Goal: Task Accomplishment & Management: Use online tool/utility

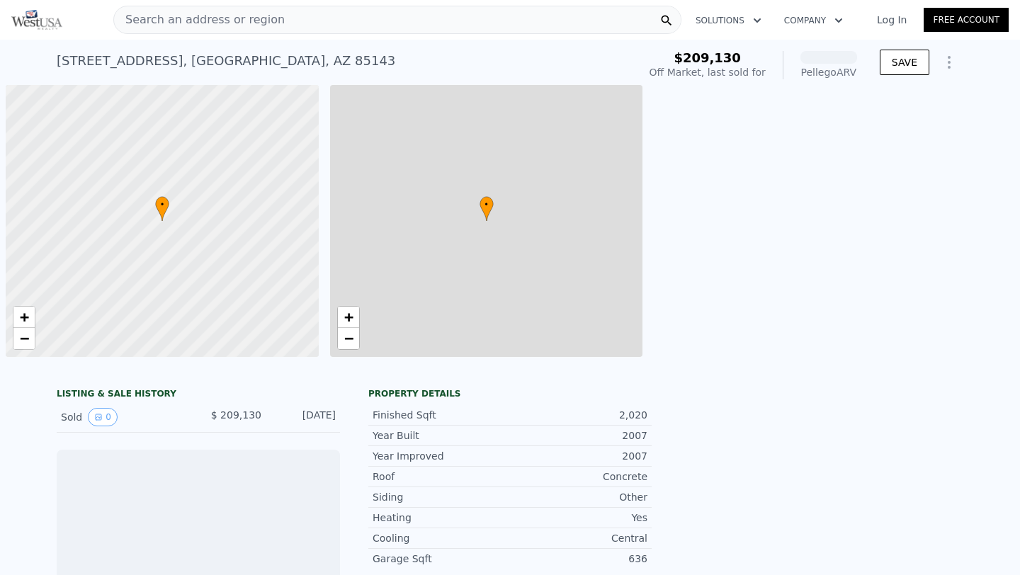
scroll to position [0, 6]
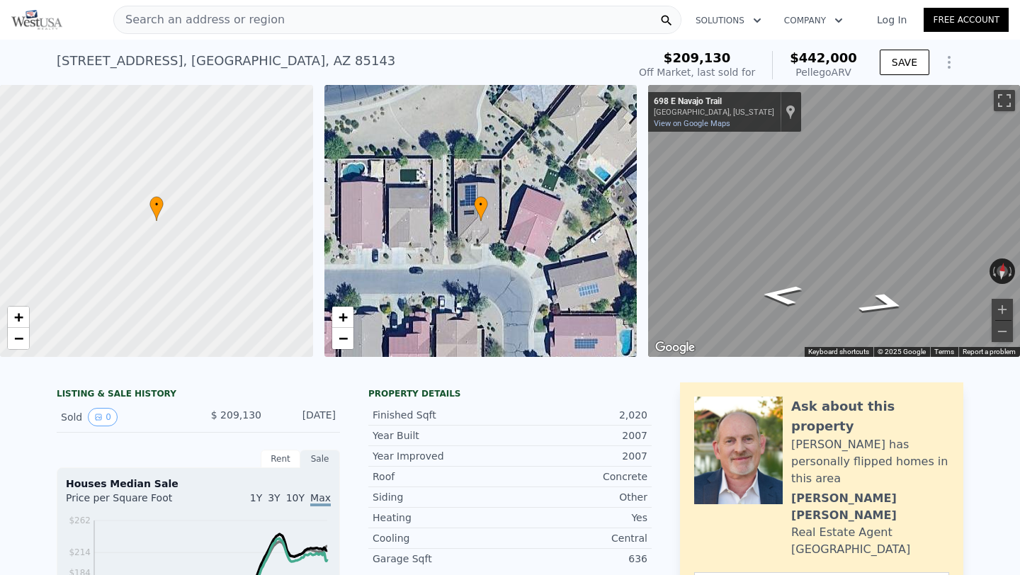
click at [299, 11] on div "Search an address or region" at bounding box center [397, 20] width 568 height 28
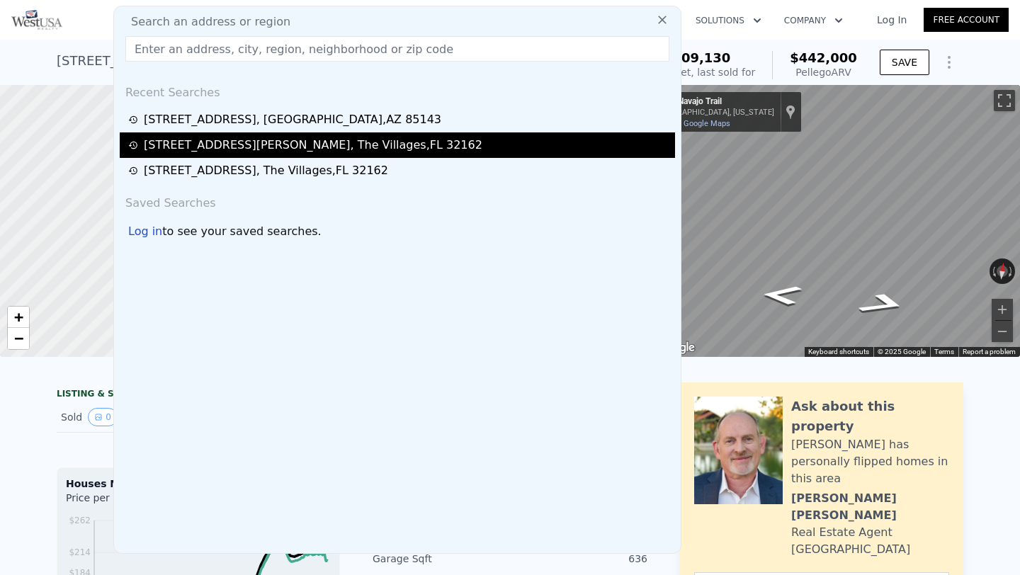
click at [300, 146] on div "[STREET_ADDRESS][PERSON_NAME]" at bounding box center [313, 145] width 338 height 17
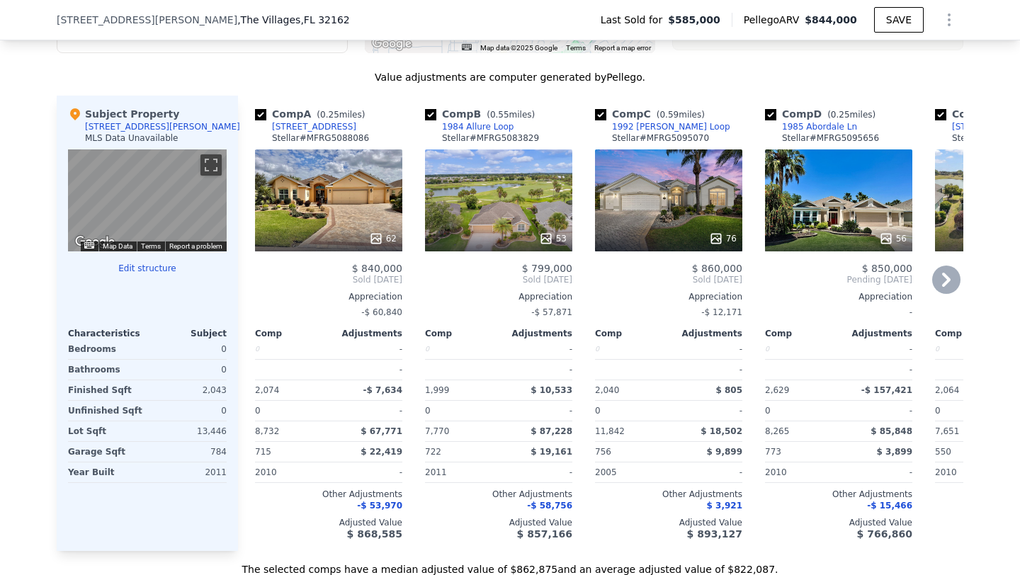
scroll to position [1318, 0]
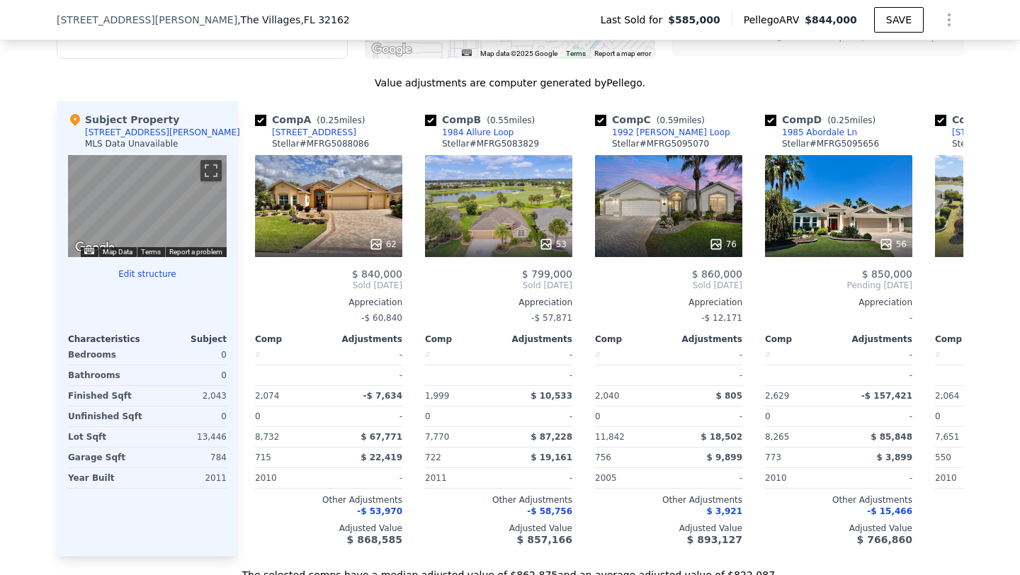
click at [147, 275] on button "Edit structure" at bounding box center [147, 273] width 159 height 11
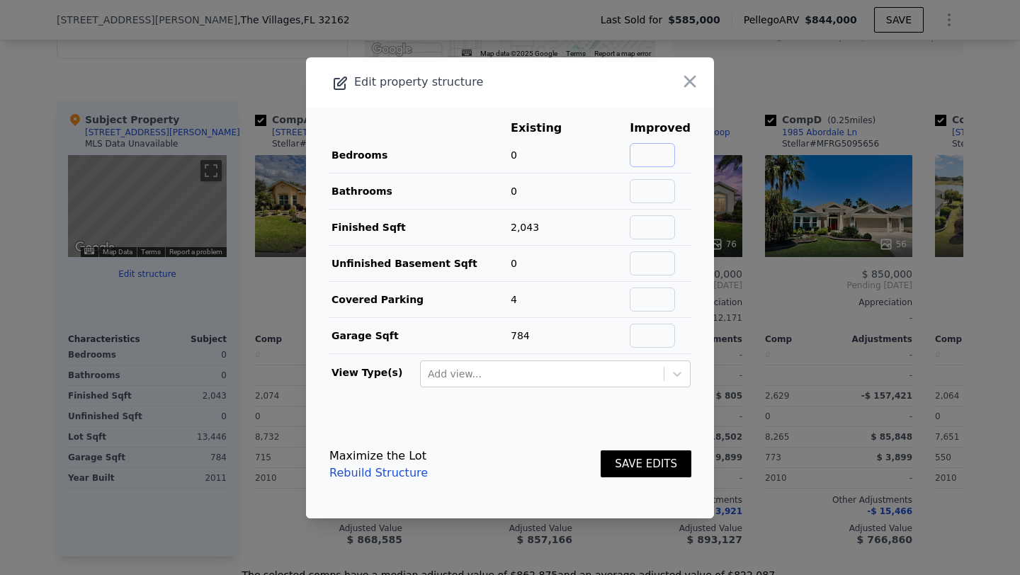
click at [648, 146] on input "text" at bounding box center [651, 155] width 45 height 24
type input "3"
click at [664, 190] on input "text" at bounding box center [651, 191] width 45 height 24
type input "2"
click at [571, 268] on td "0" at bounding box center [547, 263] width 74 height 36
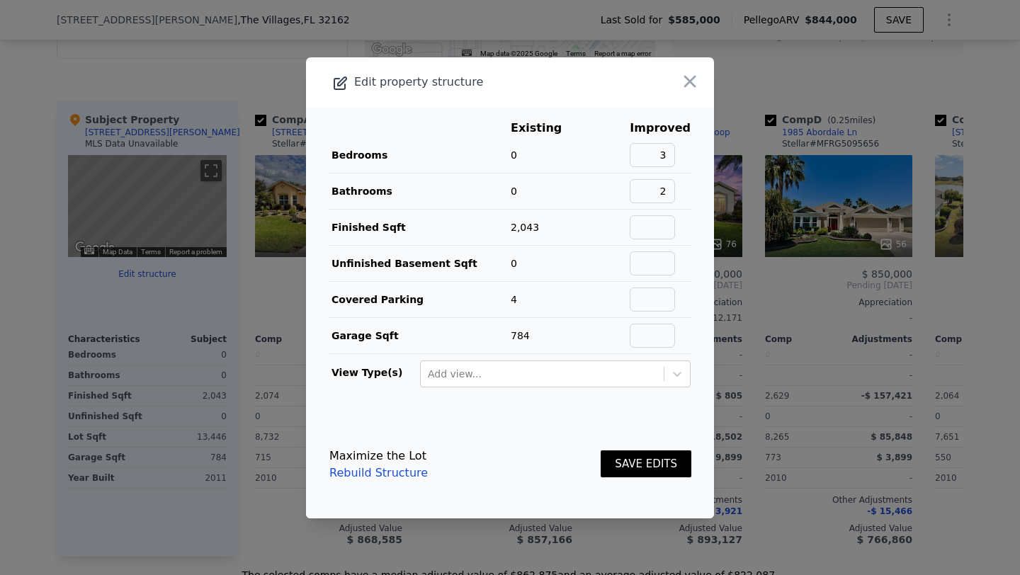
click at [653, 468] on button "SAVE EDITS" at bounding box center [645, 464] width 91 height 28
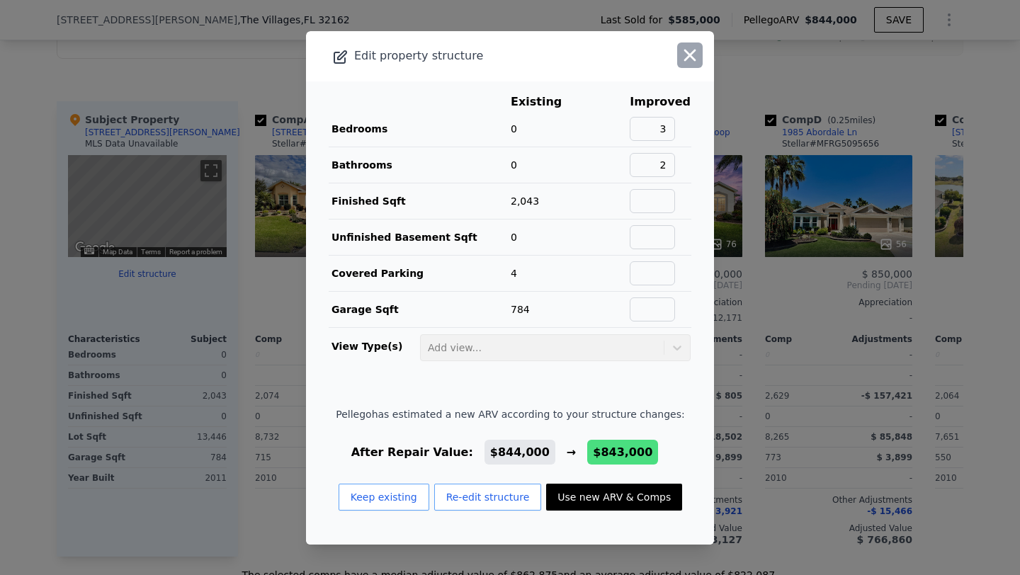
click at [687, 53] on icon "button" at bounding box center [690, 55] width 12 height 12
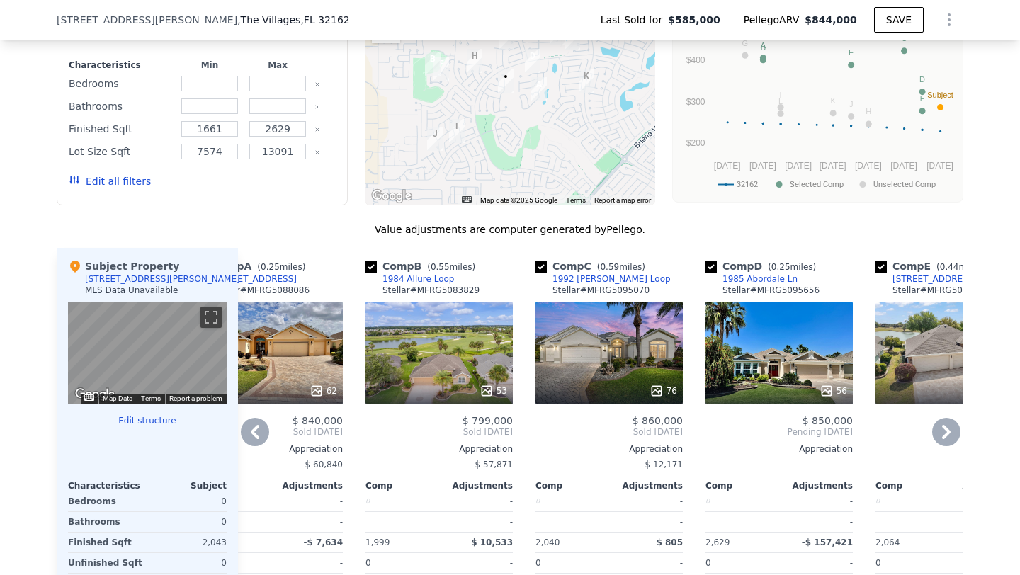
scroll to position [1192, 0]
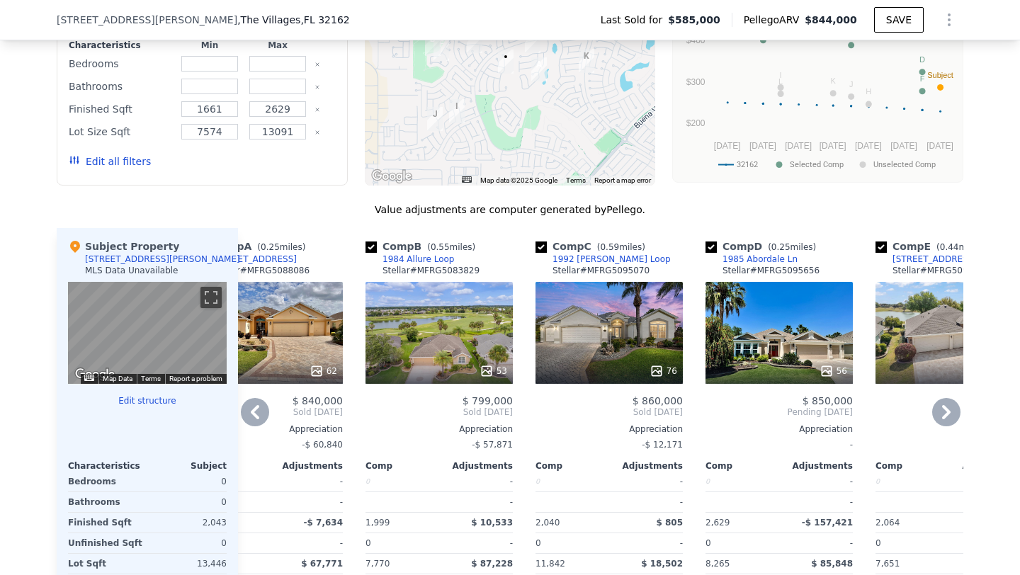
click at [498, 370] on div "53" at bounding box center [493, 371] width 28 height 14
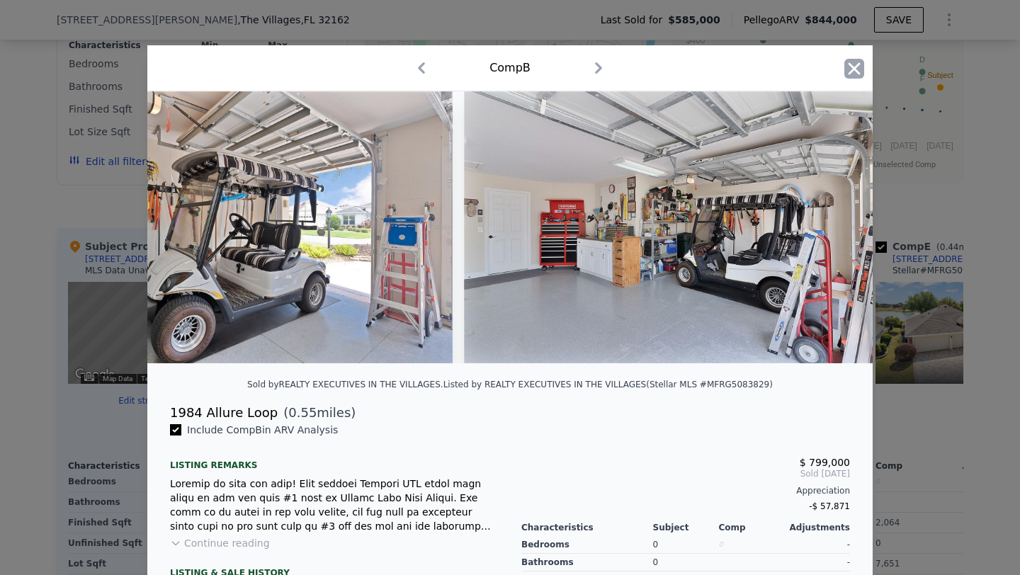
click at [854, 64] on icon "button" at bounding box center [854, 69] width 20 height 20
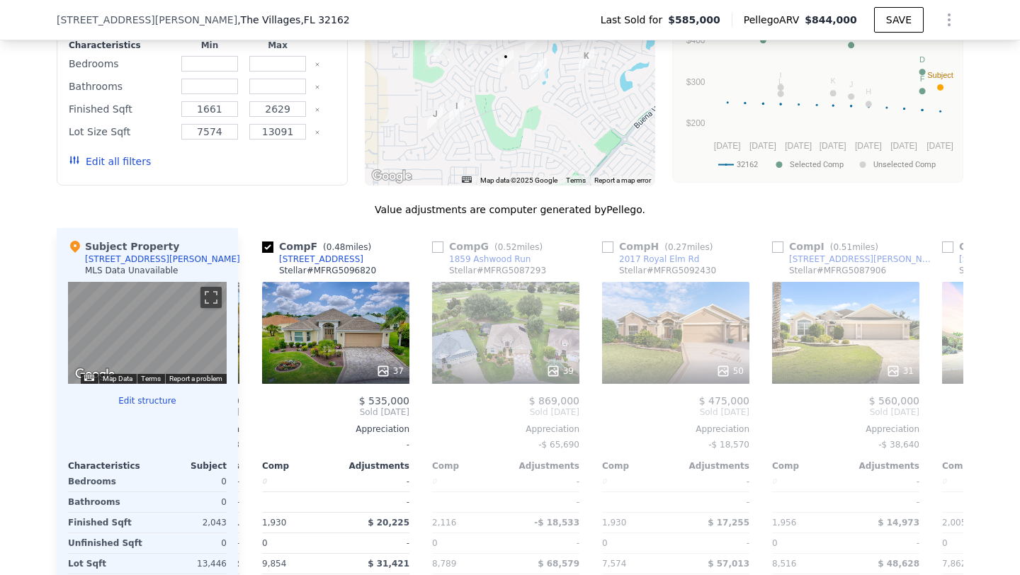
scroll to position [0, 853]
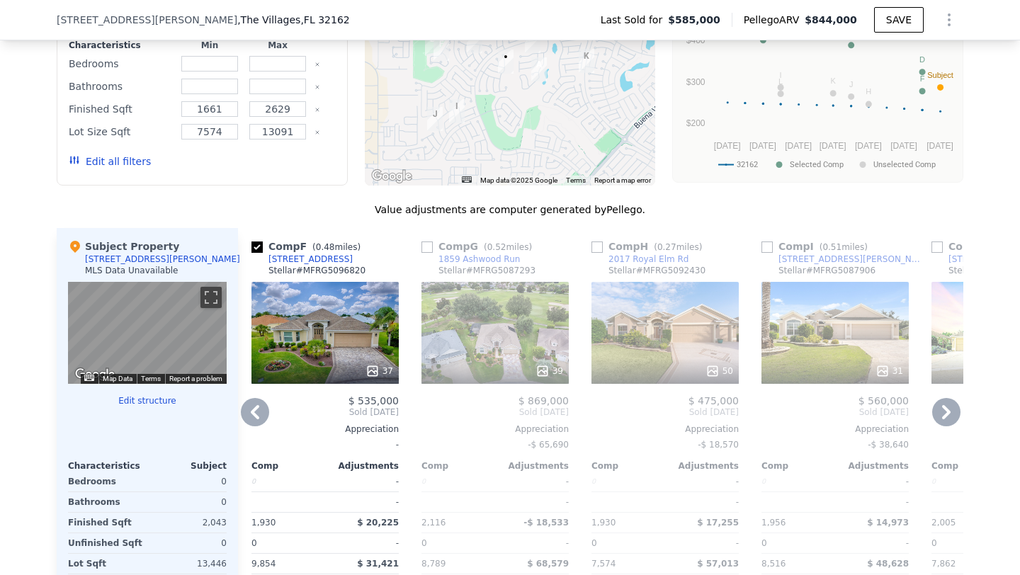
click at [555, 367] on div "39" at bounding box center [549, 371] width 28 height 14
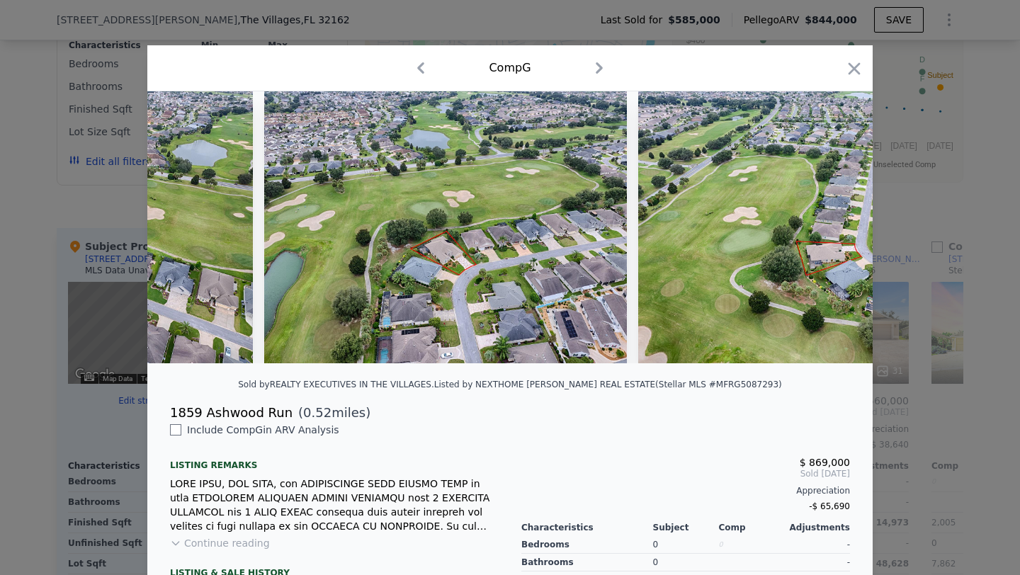
scroll to position [0, 13718]
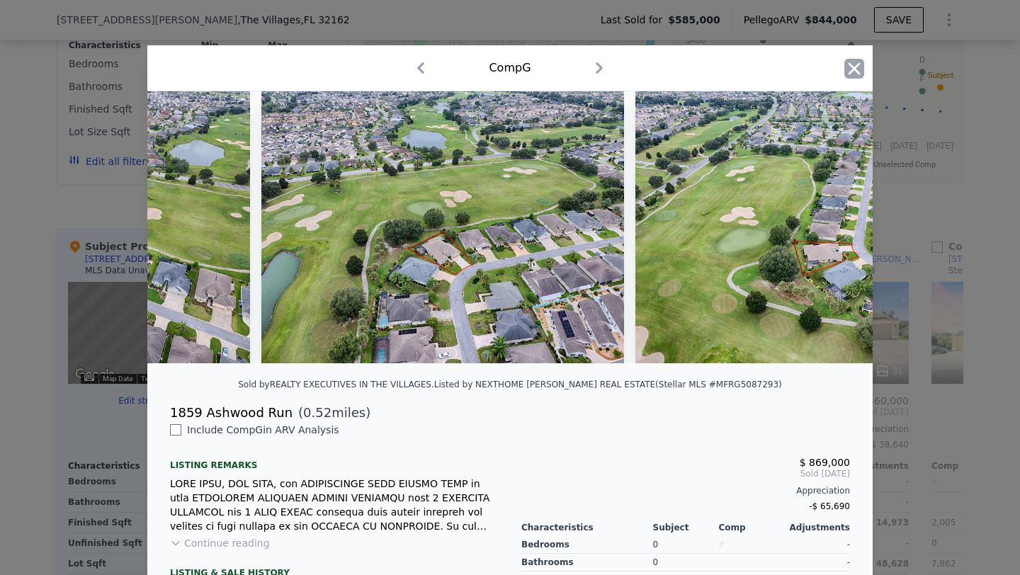
click at [852, 72] on icon "button" at bounding box center [854, 69] width 20 height 20
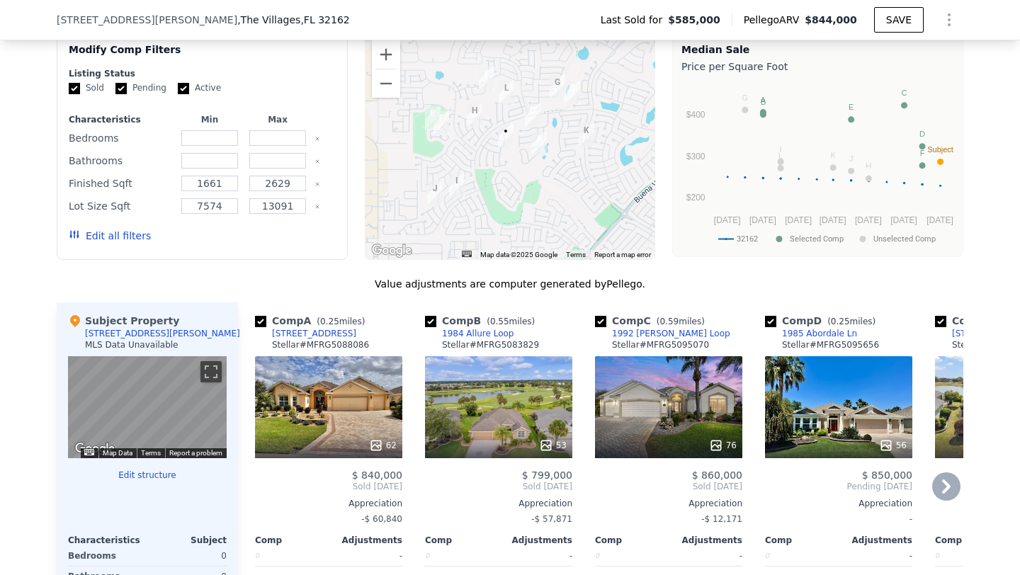
scroll to position [1114, 0]
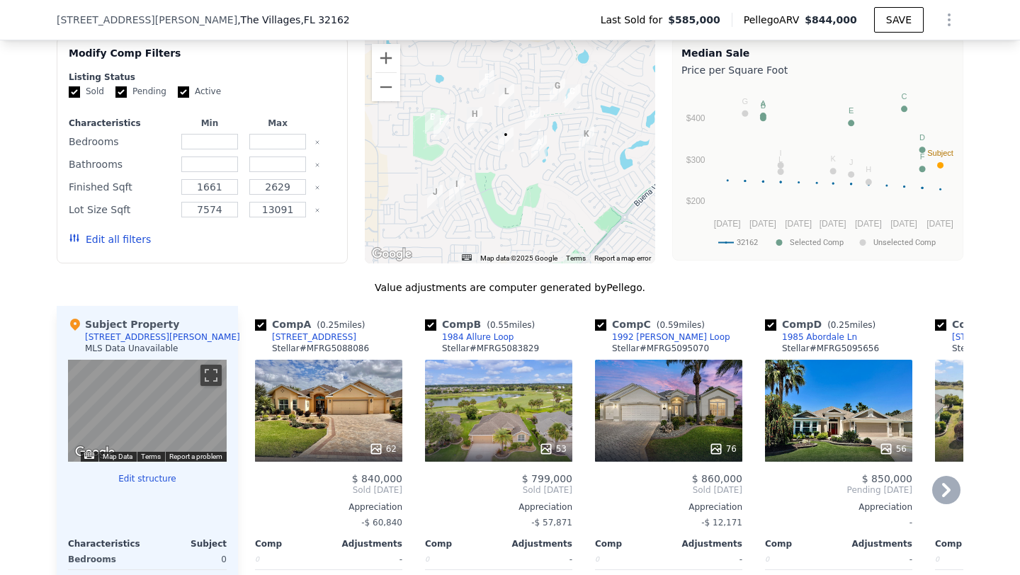
click at [725, 435] on div "76" at bounding box center [668, 411] width 147 height 102
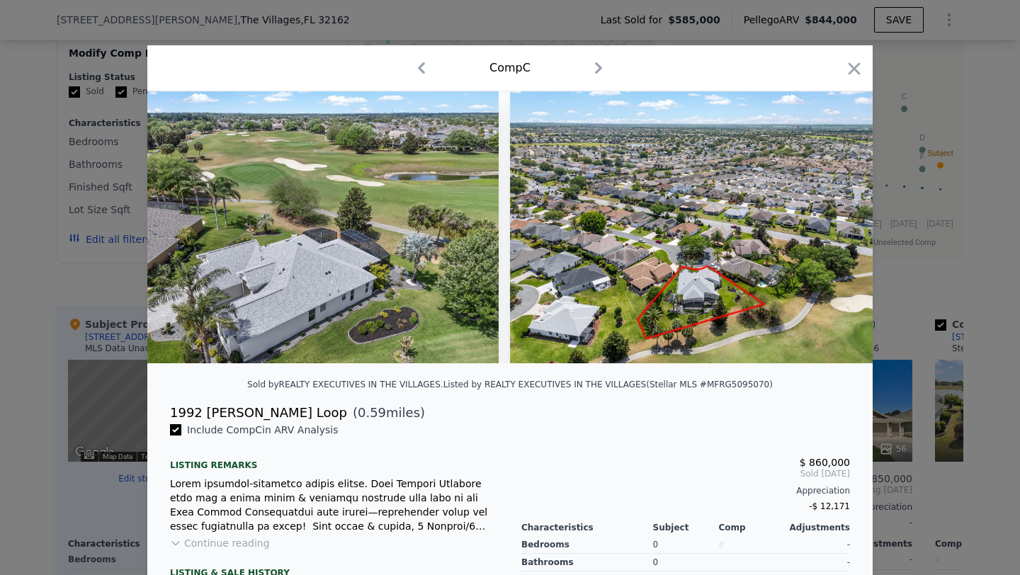
click at [858, 64] on icon "button" at bounding box center [854, 68] width 12 height 12
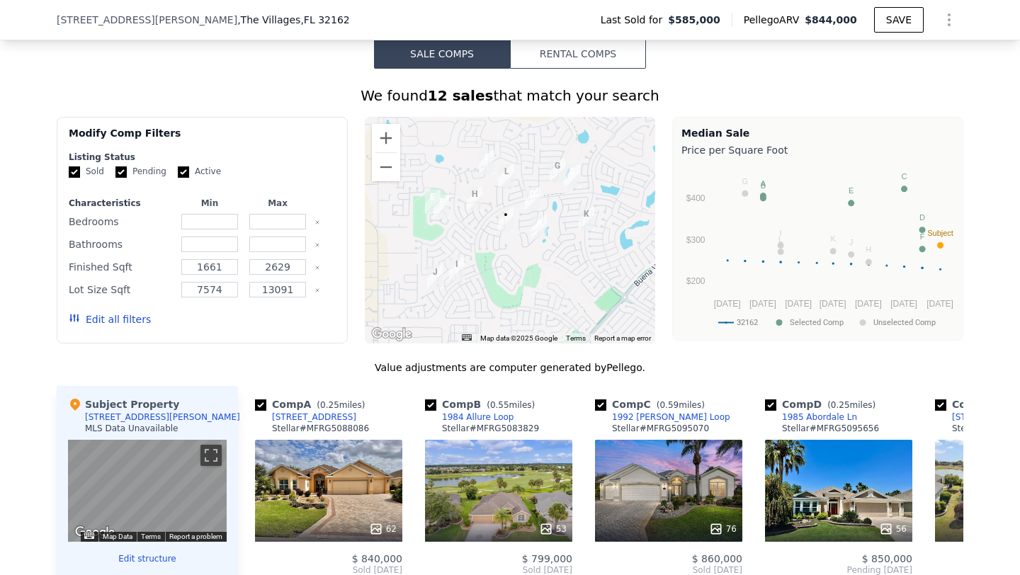
scroll to position [1032, 0]
